Goal: Navigation & Orientation: Find specific page/section

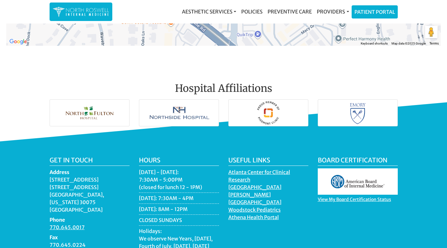
scroll to position [910, 0]
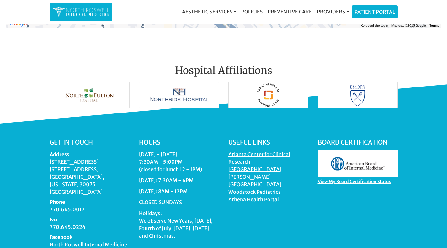
click at [319, 224] on div "Board Certification View My Board Certification Status" at bounding box center [357, 196] width 89 height 115
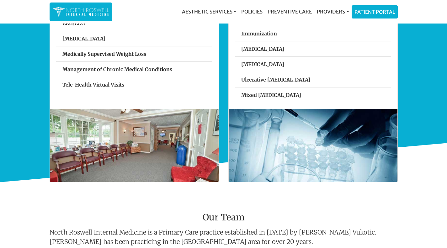
scroll to position [345, 0]
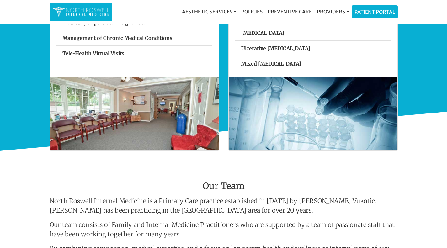
click at [367, 8] on link "Patient Portal" at bounding box center [374, 12] width 45 height 13
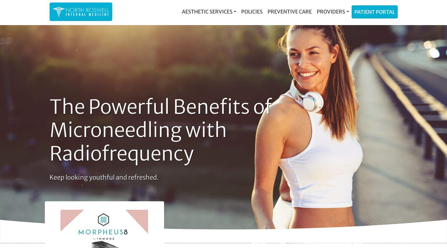
click at [333, 12] on link "Providers" at bounding box center [332, 11] width 37 height 13
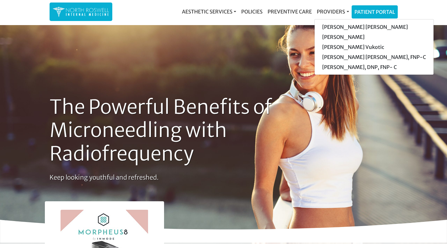
click at [292, 12] on link "Preventive Care" at bounding box center [289, 11] width 49 height 13
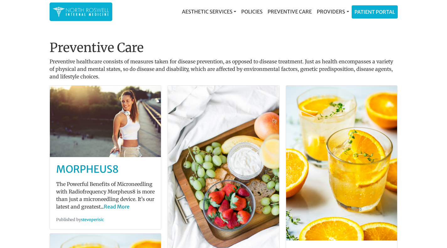
click at [257, 12] on link "Policies" at bounding box center [252, 11] width 26 height 13
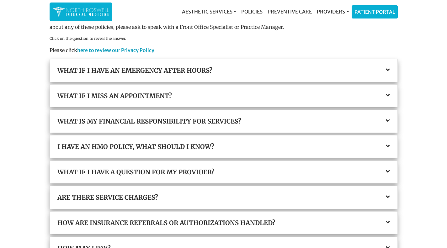
scroll to position [94, 0]
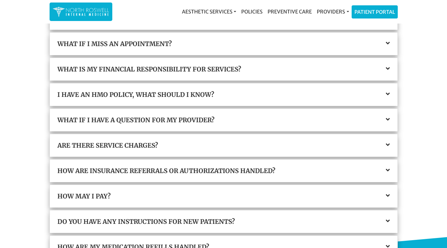
click at [210, 8] on link "Aesthetic Services" at bounding box center [208, 11] width 59 height 13
click at [206, 25] on link "Events & Providers" at bounding box center [210, 27] width 60 height 10
